Goal: Task Accomplishment & Management: Use online tool/utility

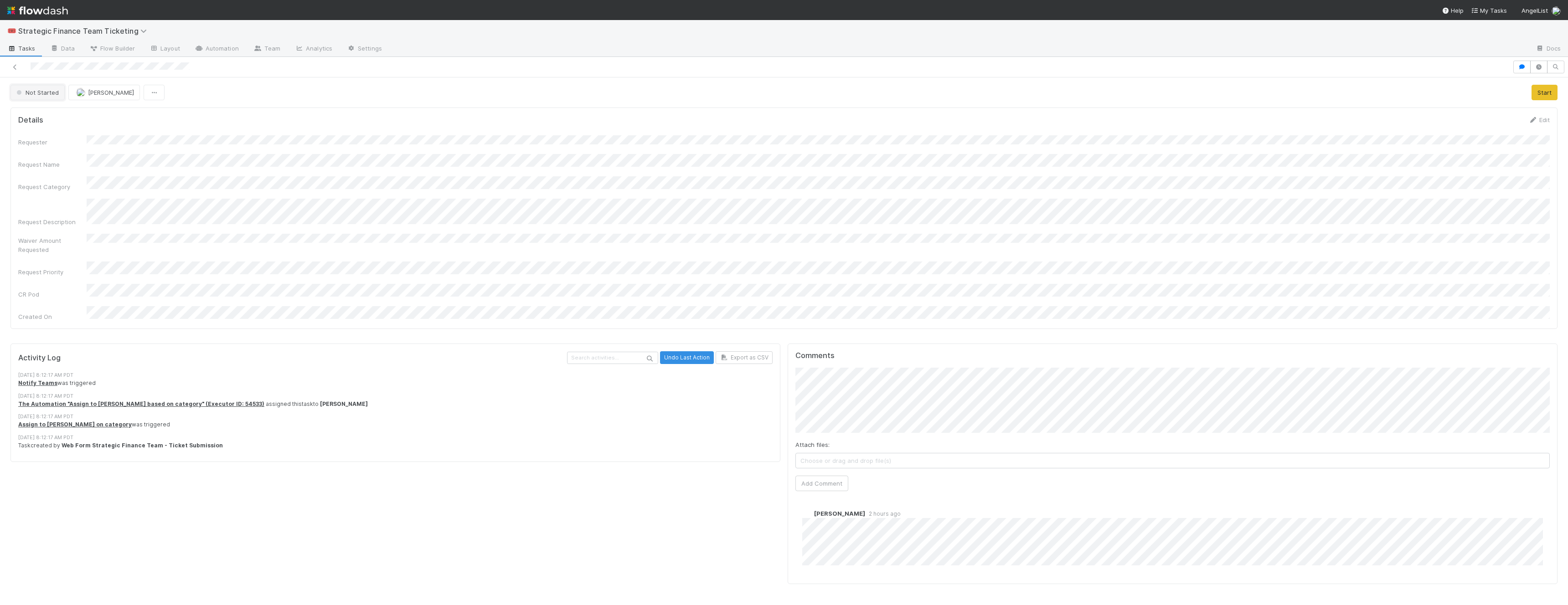
click at [51, 86] on button "Not Started" at bounding box center [37, 92] width 54 height 15
click at [50, 132] on span "In Progress" at bounding box center [34, 131] width 43 height 7
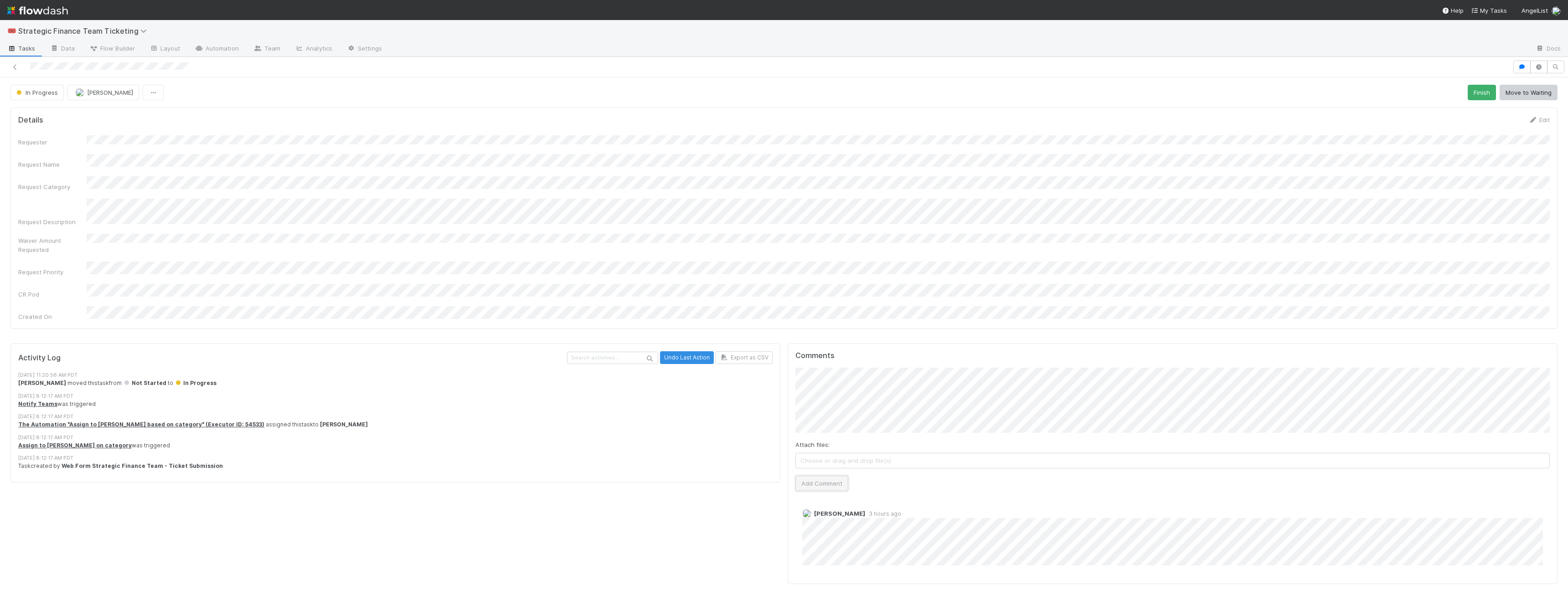
click at [688, 390] on button "Add Comment" at bounding box center [822, 483] width 53 height 15
click at [16, 68] on icon at bounding box center [15, 68] width 9 height 6
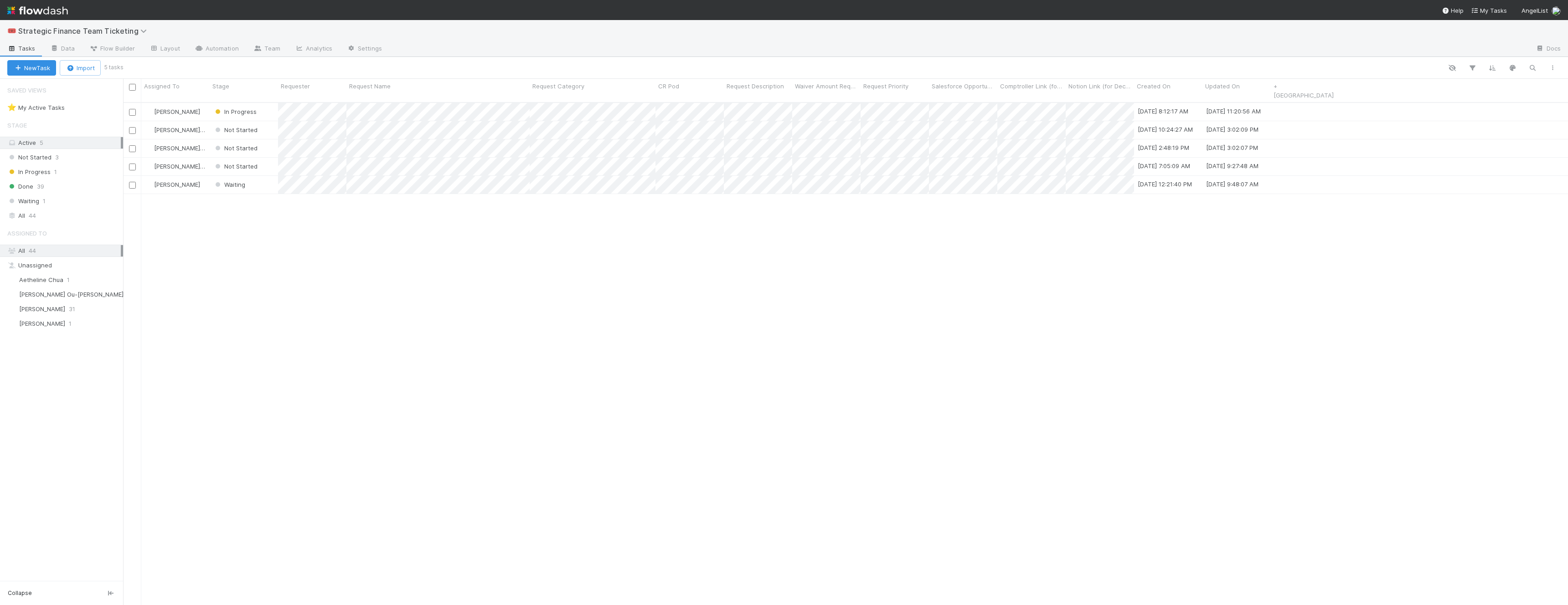
scroll to position [511, 1445]
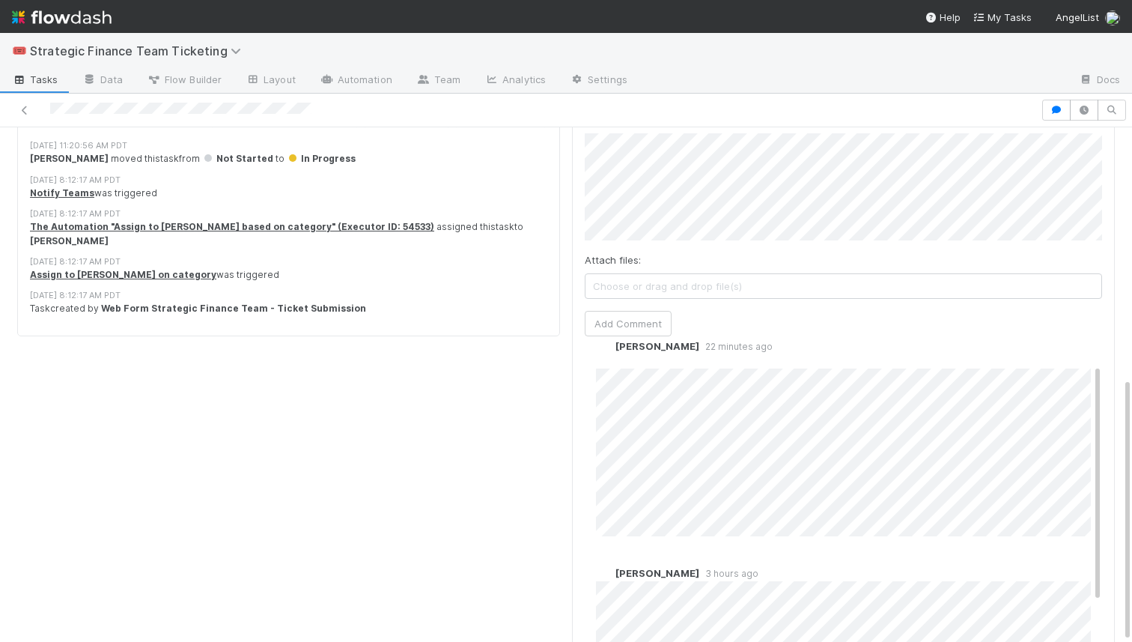
scroll to position [28, 0]
